Goal: Task Accomplishment & Management: Manage account settings

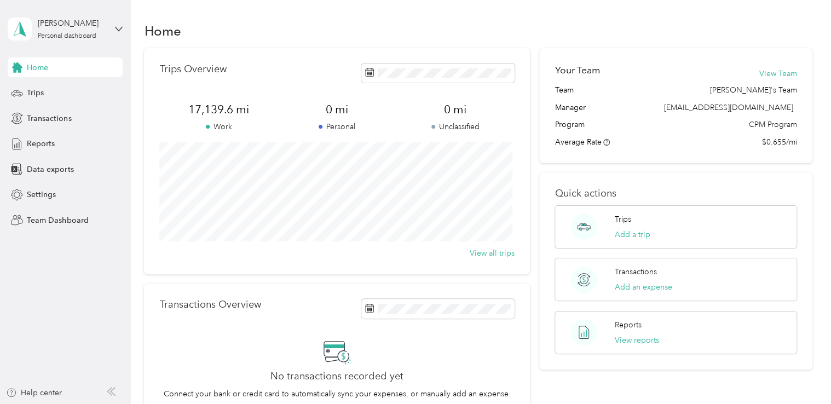
click at [109, 28] on div "[PERSON_NAME] Personal dashboard" at bounding box center [65, 29] width 115 height 38
click at [77, 89] on div "Team dashboard" at bounding box center [123, 89] width 215 height 19
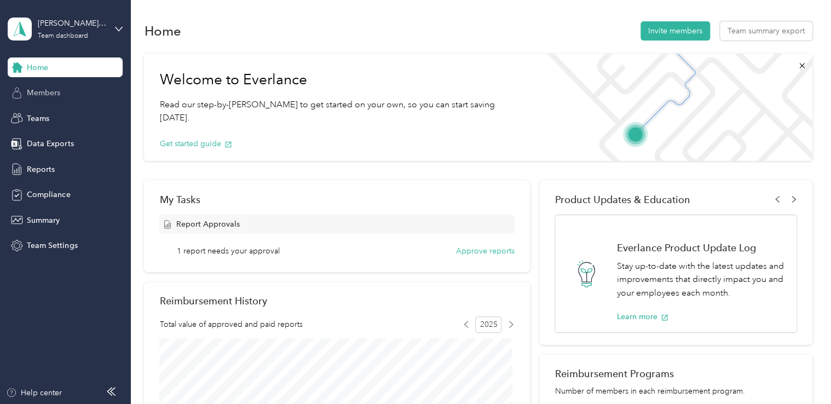
click at [54, 90] on span "Members" at bounding box center [43, 92] width 33 height 11
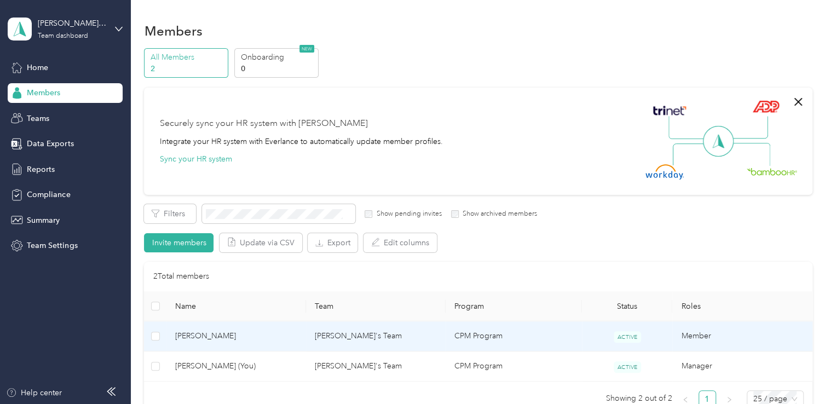
click at [193, 334] on span "[PERSON_NAME]" at bounding box center [236, 336] width 122 height 12
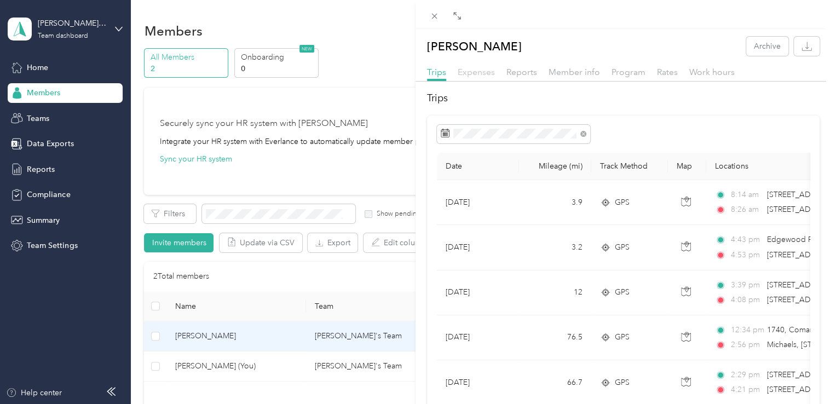
click at [481, 73] on span "Expenses" at bounding box center [476, 72] width 37 height 10
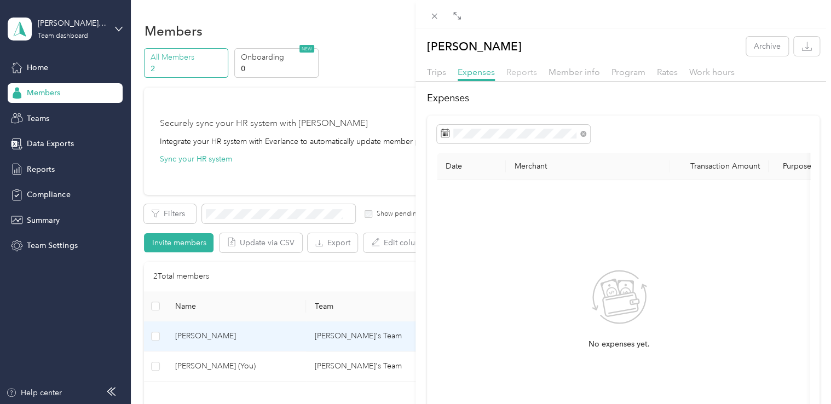
click at [530, 69] on span "Reports" at bounding box center [521, 72] width 31 height 10
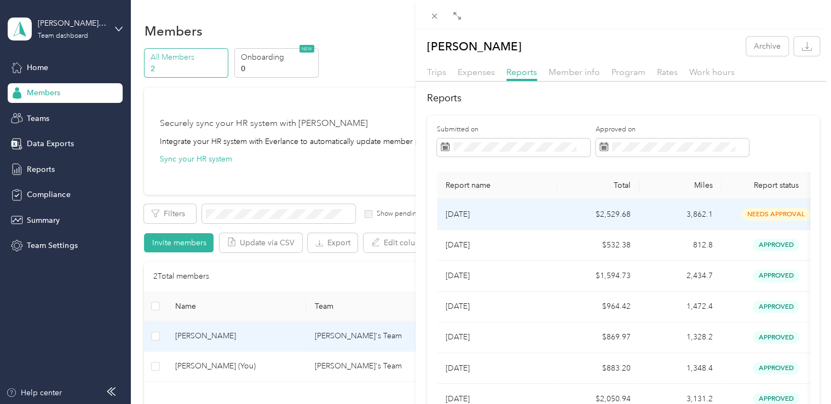
click at [543, 210] on p "[DATE]" at bounding box center [497, 215] width 103 height 12
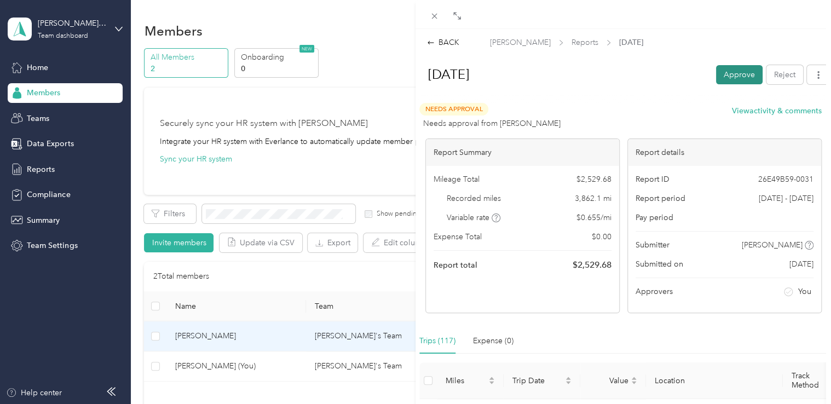
click at [726, 71] on button "Approve" at bounding box center [739, 74] width 47 height 19
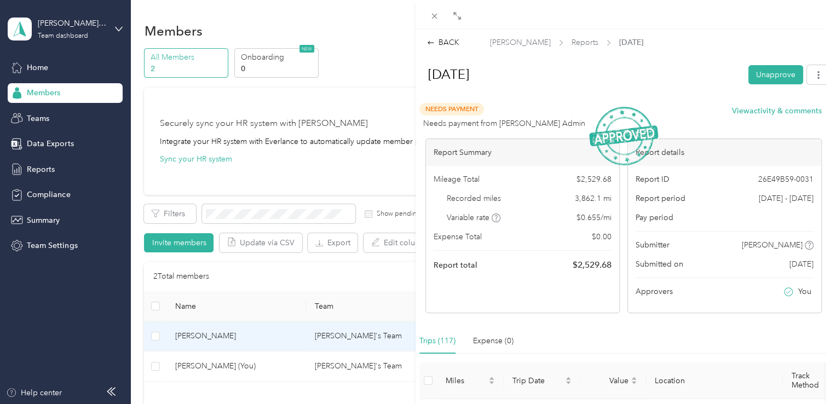
click at [114, 28] on div "BACK [PERSON_NAME] Reports [DATE] [DATE] Unapprove Needs Payment Needs payment …" at bounding box center [415, 202] width 831 height 404
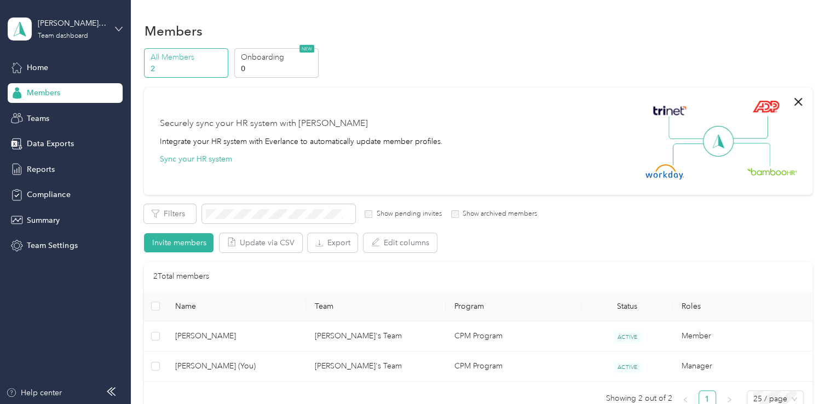
click at [118, 30] on icon at bounding box center [119, 29] width 7 height 4
click at [70, 112] on div "Personal dashboard" at bounding box center [52, 113] width 69 height 11
